Goal: Information Seeking & Learning: Learn about a topic

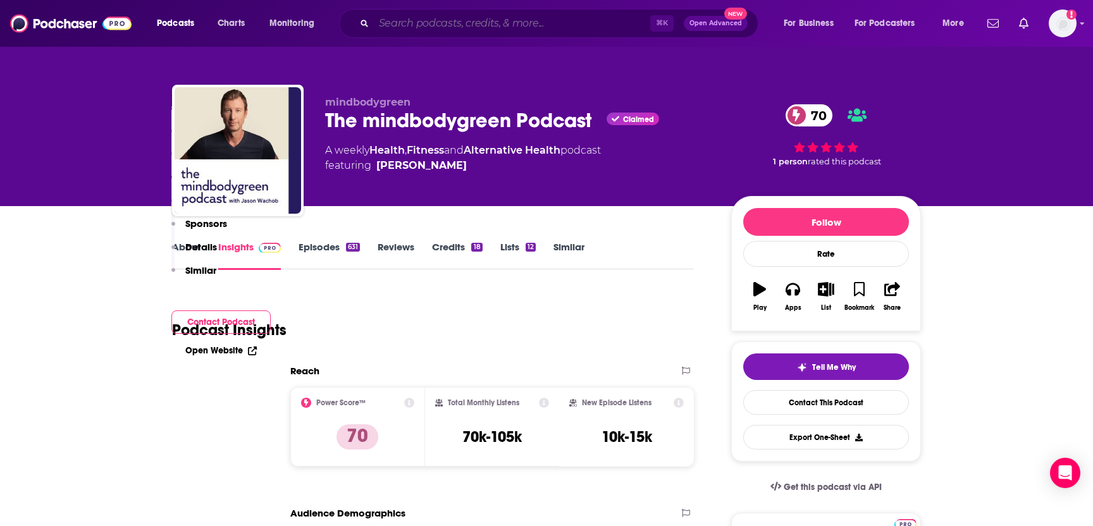
click at [423, 23] on input "Search podcasts, credits, & more..." at bounding box center [512, 23] width 276 height 20
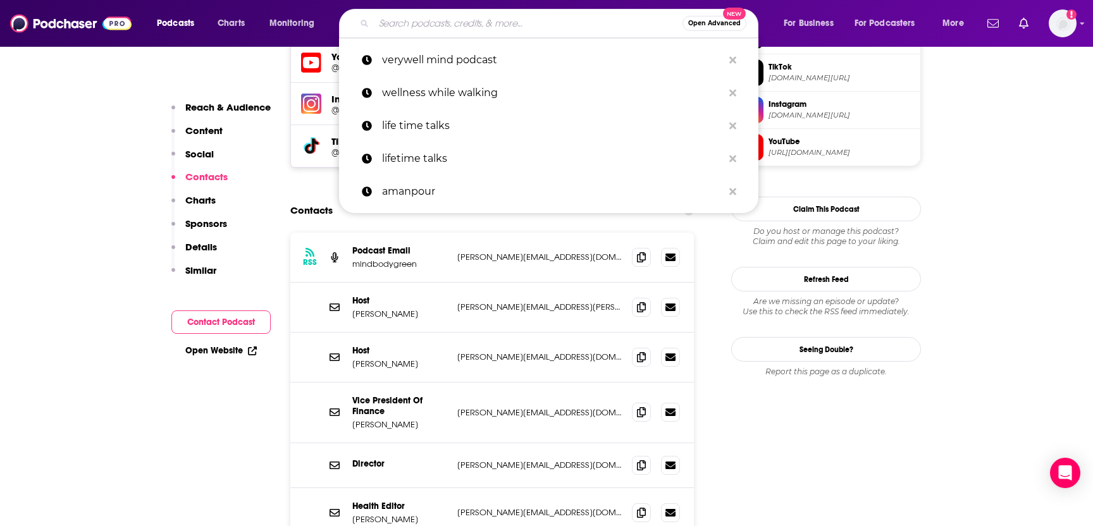
scroll to position [1169, 0]
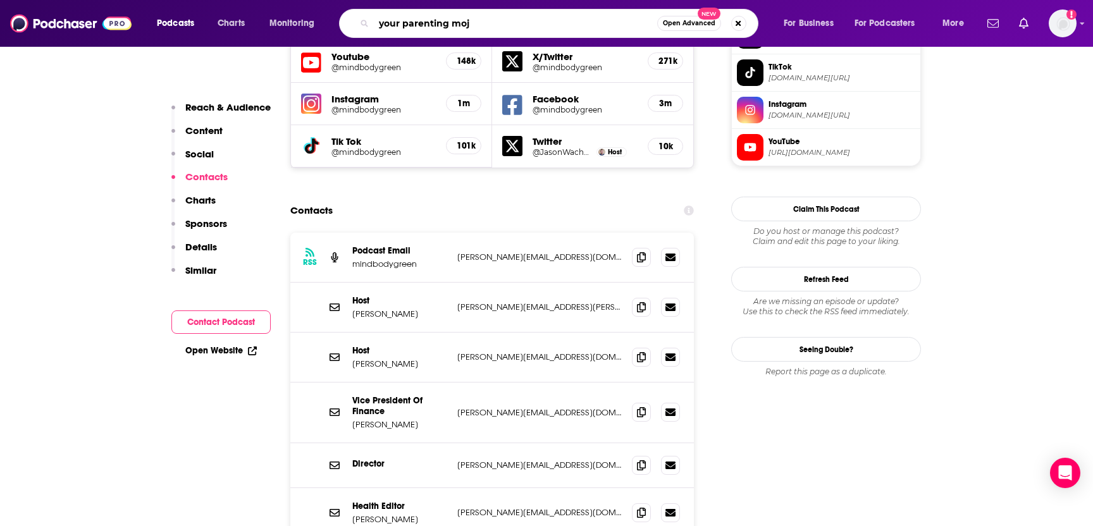
type input "your parenting mojo"
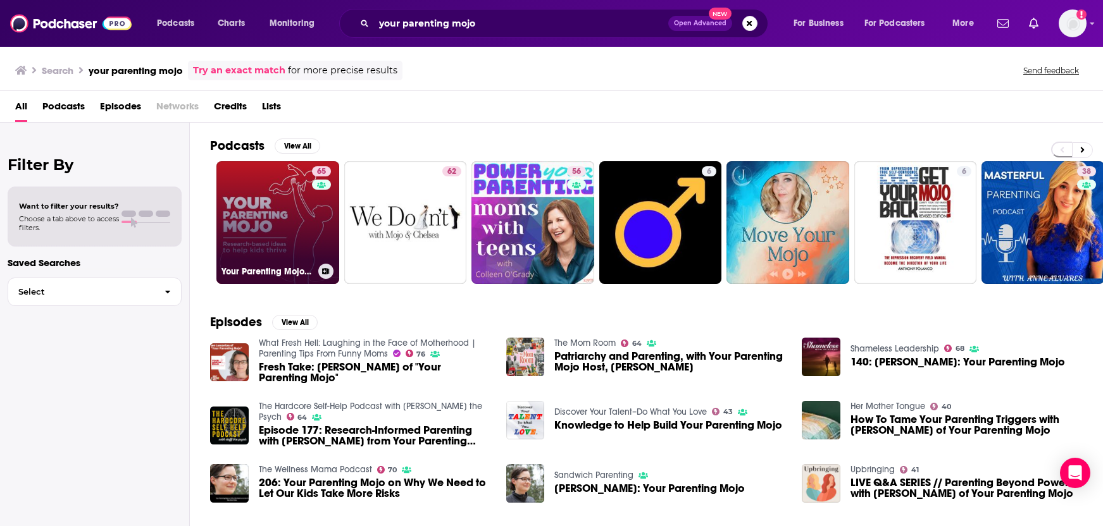
click at [251, 261] on link "65 Your Parenting Mojo - Respectful, research-based parenting ideas to help kid…" at bounding box center [277, 222] width 123 height 123
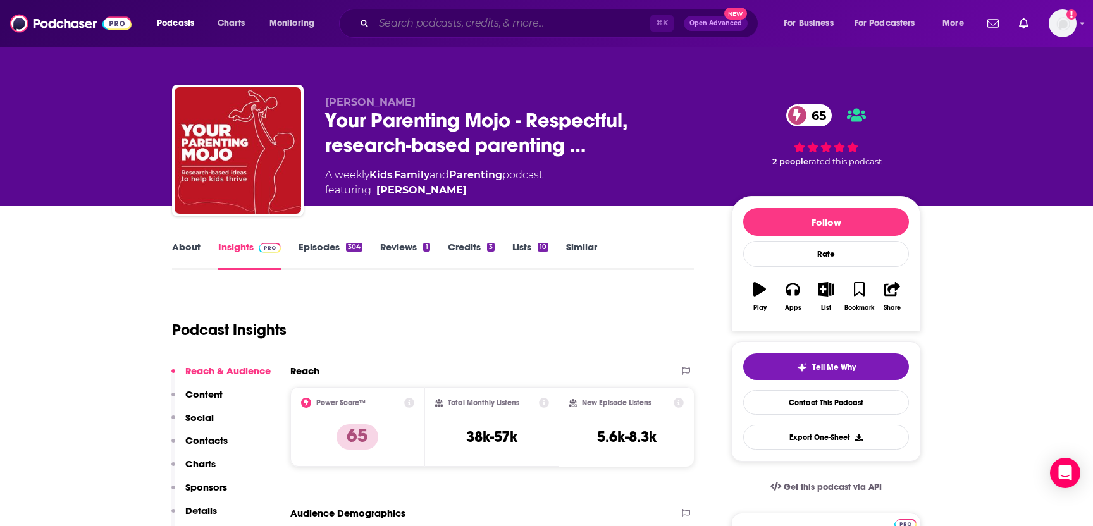
click at [429, 19] on input "Search podcasts, credits, & more..." at bounding box center [512, 23] width 276 height 20
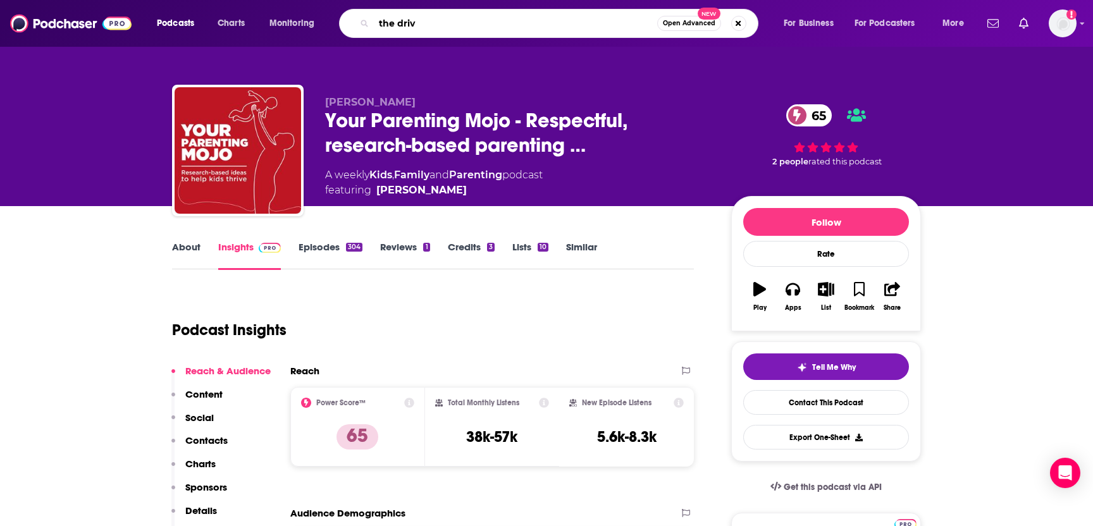
type input "the drive"
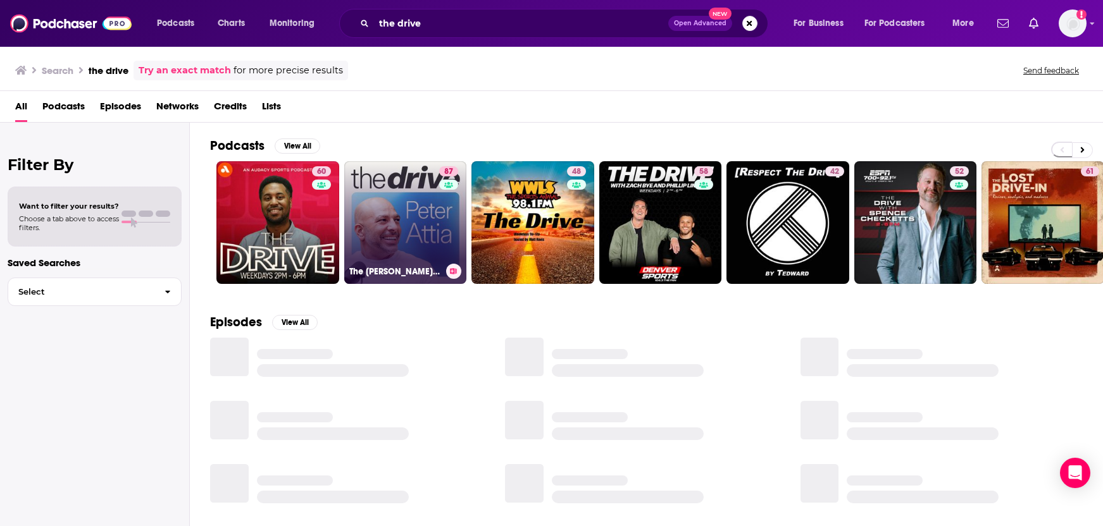
click at [408, 243] on link "[STREET_ADDRESS][PERSON_NAME]" at bounding box center [405, 222] width 123 height 123
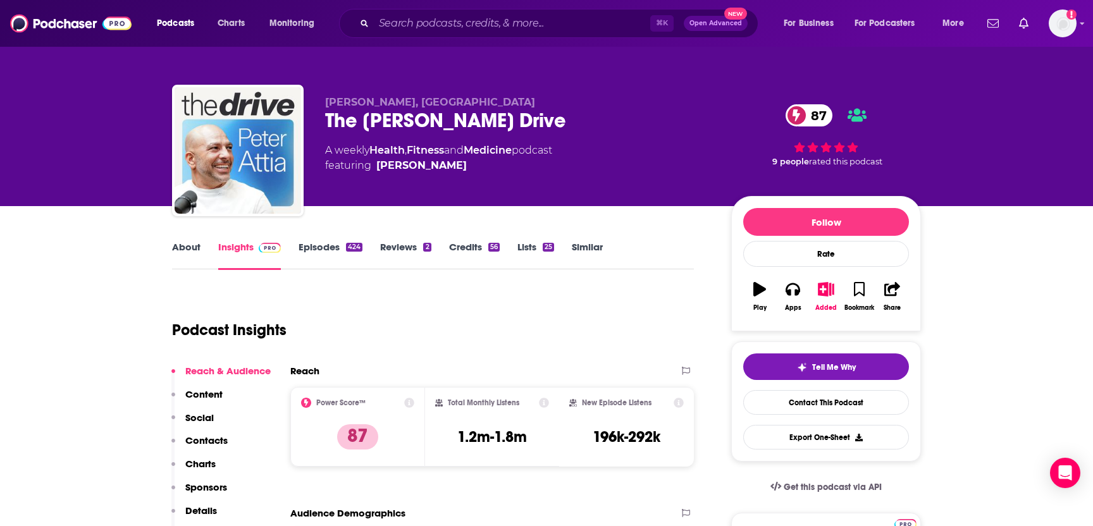
click at [204, 440] on p "Contacts" at bounding box center [206, 441] width 42 height 12
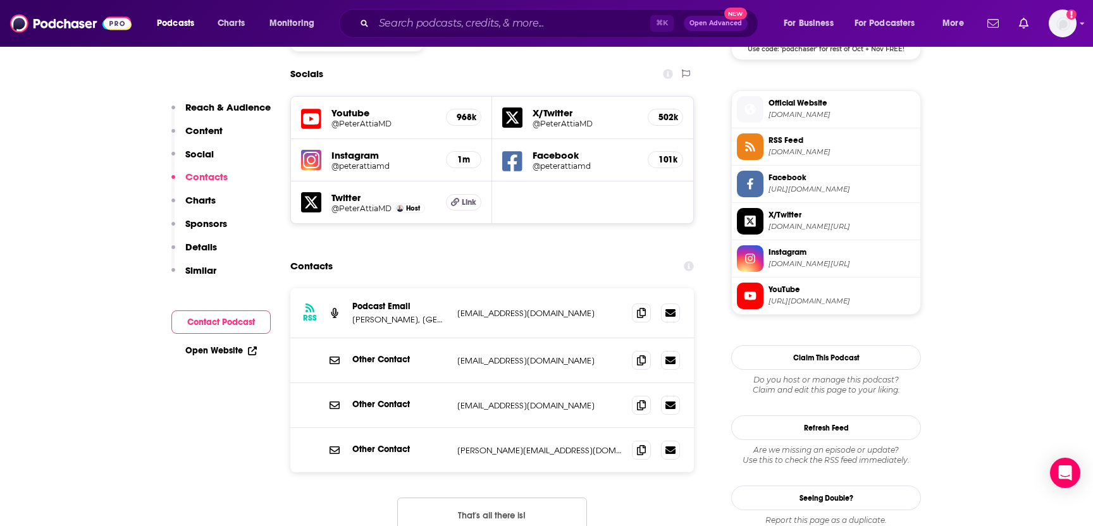
scroll to position [1115, 0]
